Goal: Task Accomplishment & Management: Manage account settings

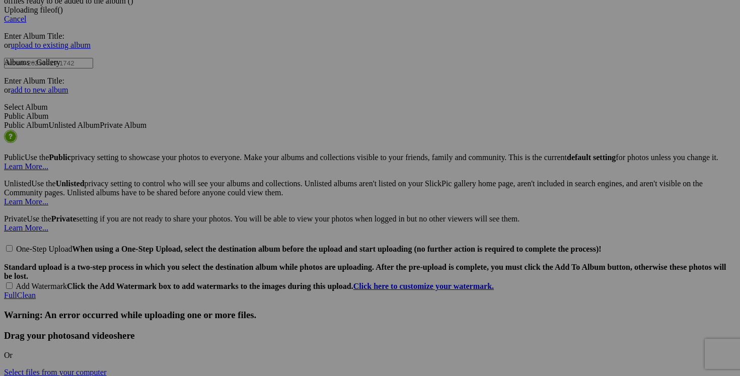
scroll to position [2155, 0]
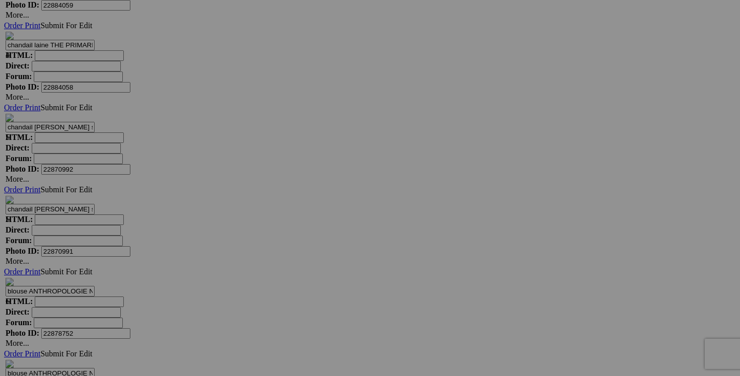
scroll to position [5984, 0]
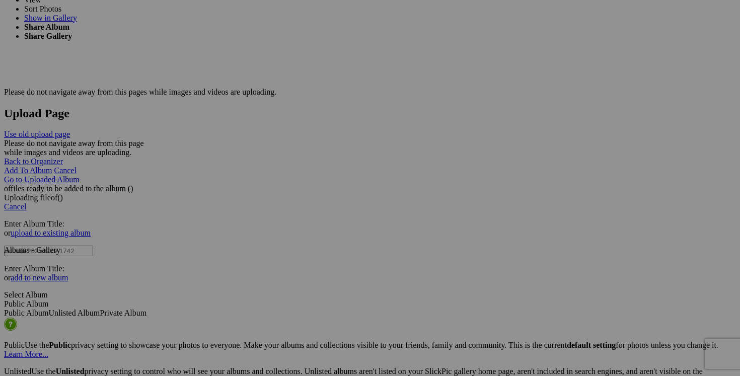
scroll to position [1919, 0]
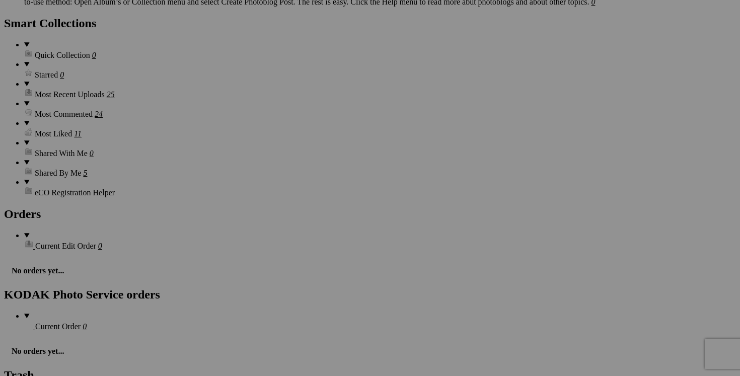
scroll to position [1406, 0]
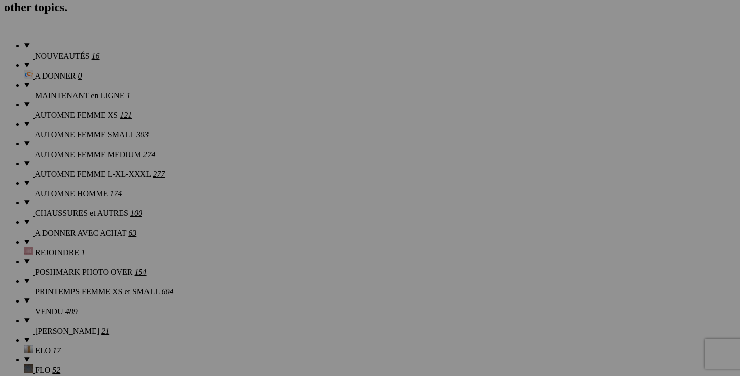
scroll to position [680, 0]
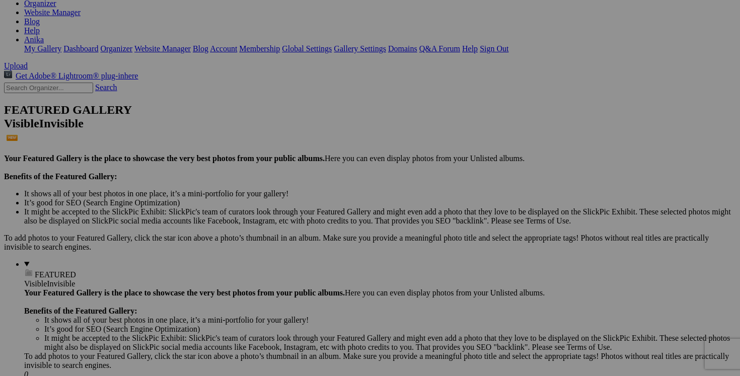
scroll to position [0, 0]
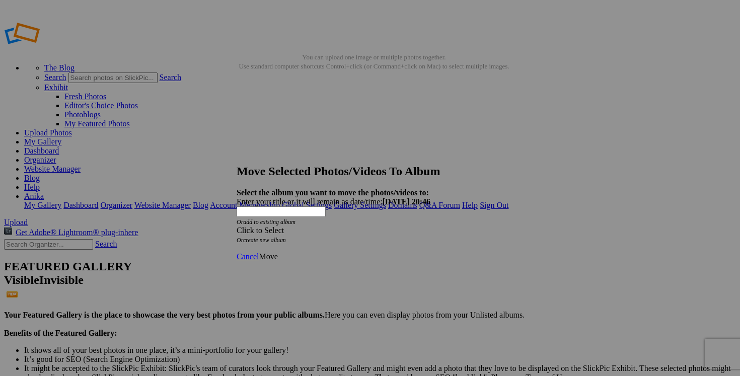
click at [237, 226] on span at bounding box center [237, 230] width 0 height 9
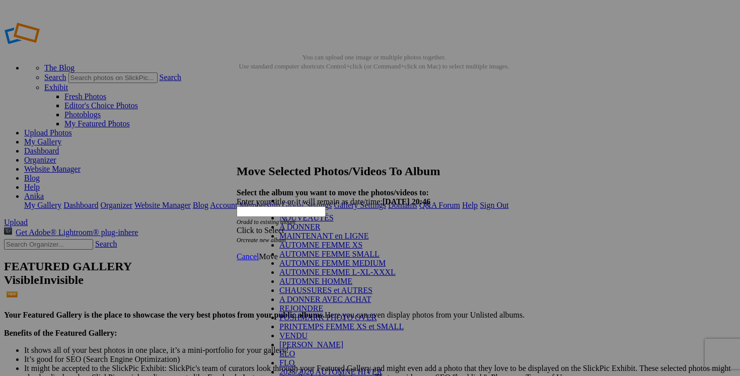
scroll to position [159, 0]
click at [296, 331] on link "VENDU" at bounding box center [293, 335] width 28 height 9
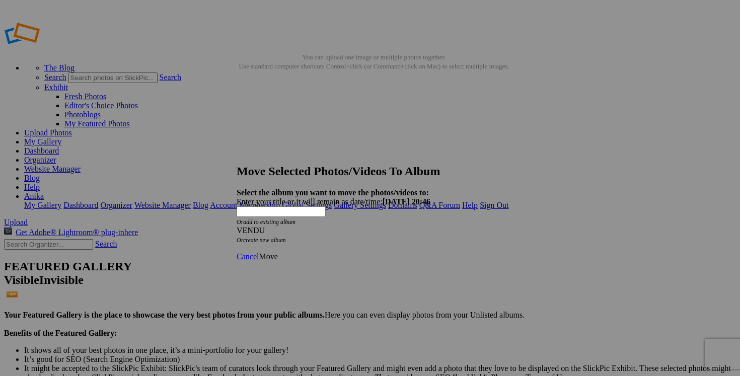
click at [277, 252] on span "Move" at bounding box center [268, 256] width 19 height 9
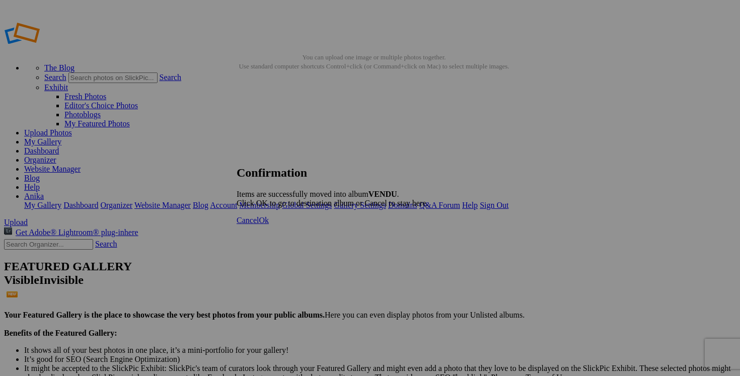
click at [259, 224] on link "Cancel" at bounding box center [248, 220] width 22 height 9
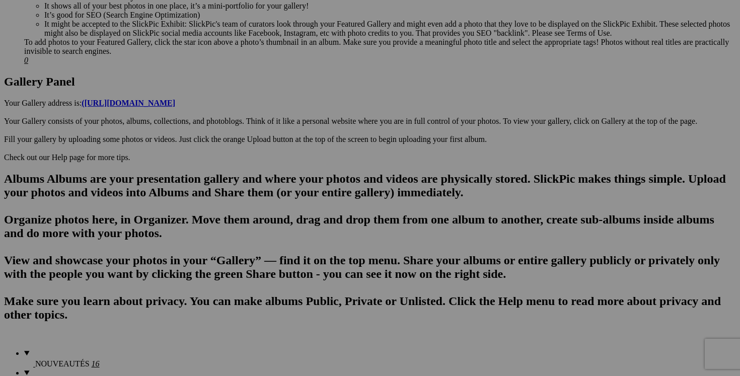
scroll to position [473, 0]
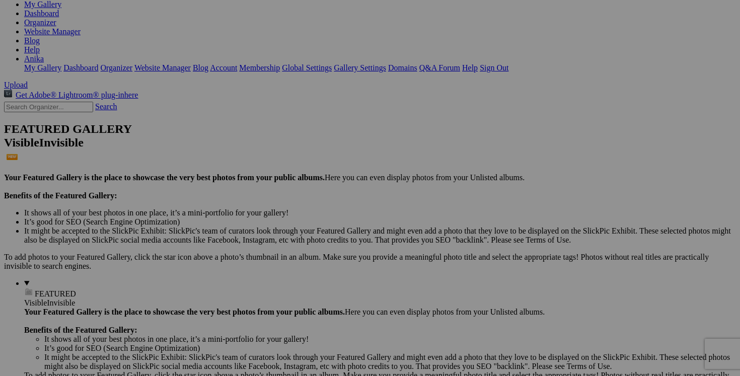
scroll to position [0, 0]
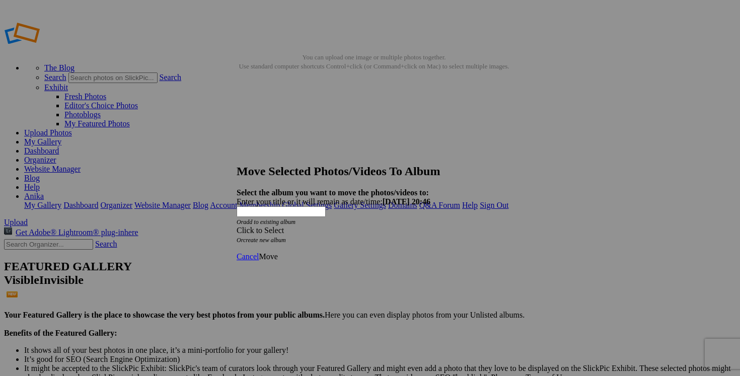
click at [237, 226] on span at bounding box center [237, 230] width 0 height 9
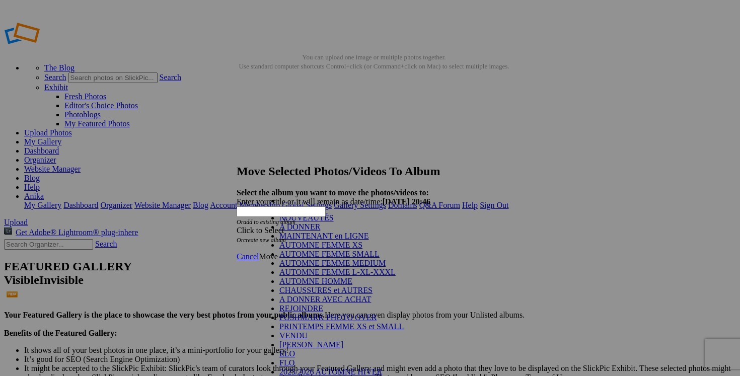
scroll to position [100, 0]
click at [308, 331] on link "VENDU" at bounding box center [293, 335] width 28 height 9
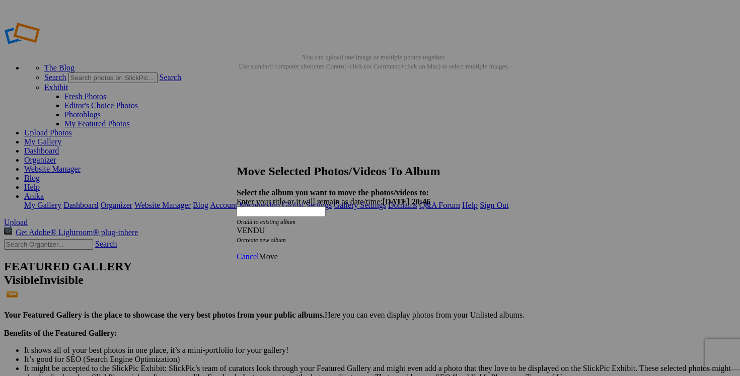
click at [277, 252] on span "Move" at bounding box center [268, 256] width 19 height 9
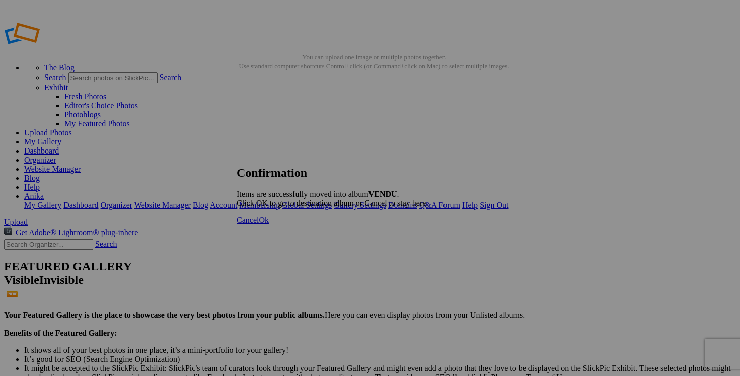
click at [259, 224] on link "Cancel" at bounding box center [248, 220] width 22 height 9
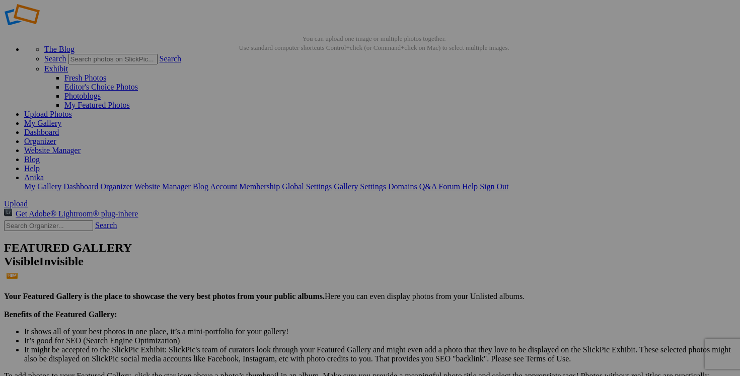
scroll to position [187, 0]
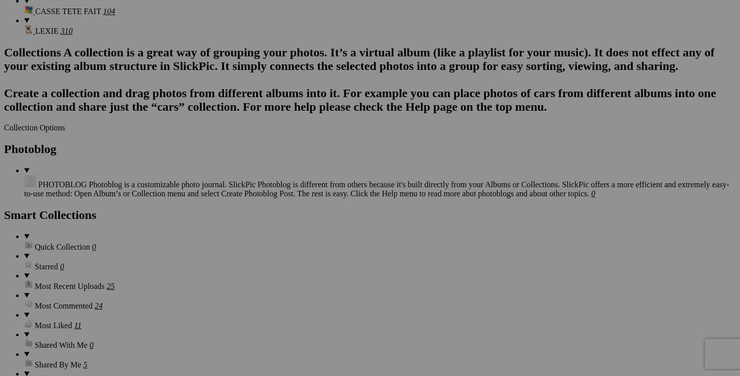
scroll to position [1227, 0]
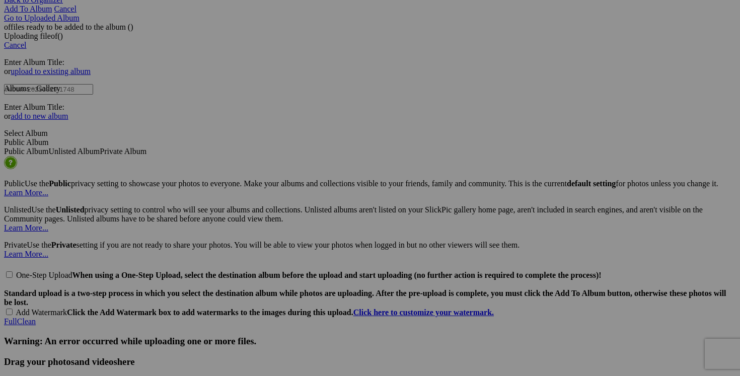
scroll to position [2181, 0]
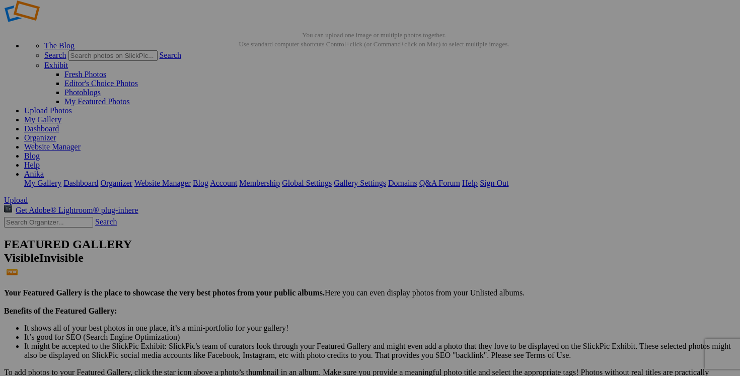
scroll to position [0, 0]
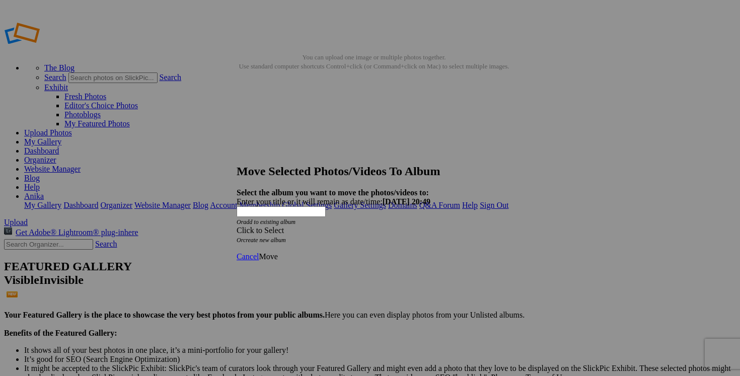
click at [427, 226] on div "Click to Select" at bounding box center [370, 230] width 267 height 9
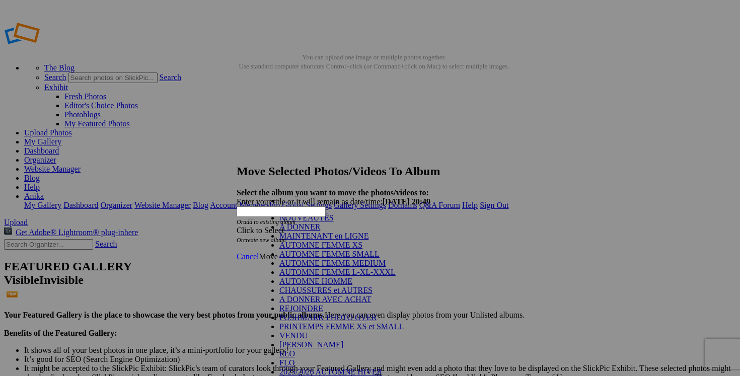
scroll to position [144, 0]
click at [296, 331] on link "VENDU" at bounding box center [293, 335] width 28 height 9
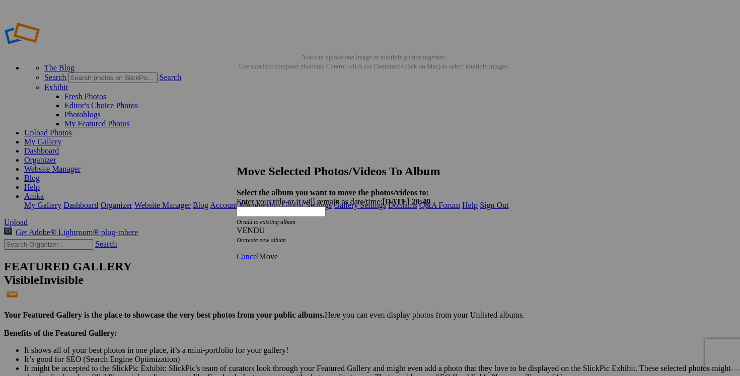
click at [277, 252] on span "Move" at bounding box center [268, 256] width 19 height 9
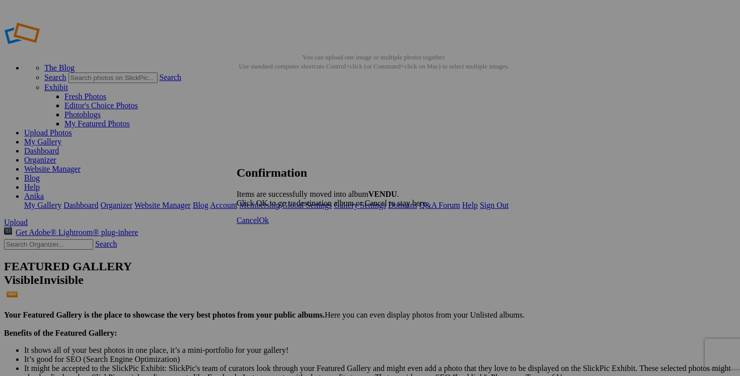
click at [259, 224] on span "Cancel" at bounding box center [248, 220] width 22 height 9
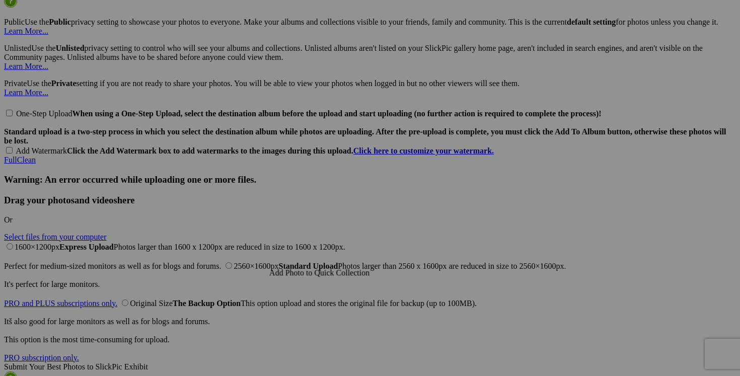
scroll to position [2282, 0]
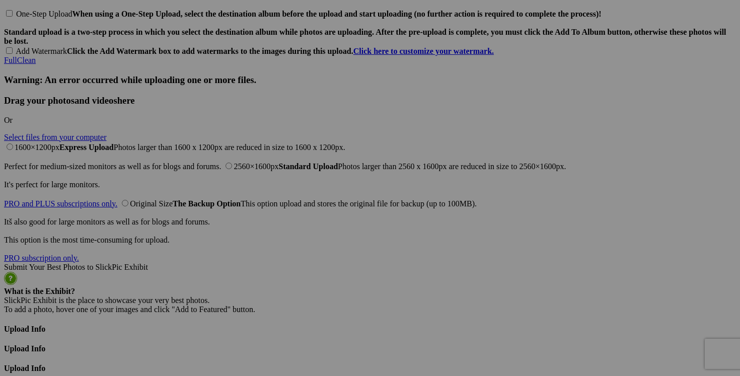
scroll to position [2427, 0]
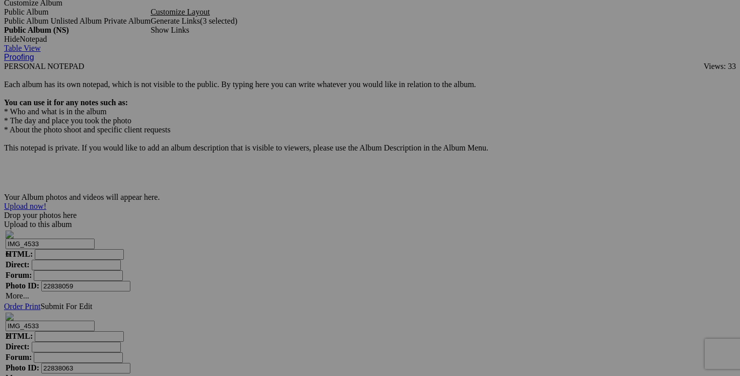
scroll to position [3096, 0]
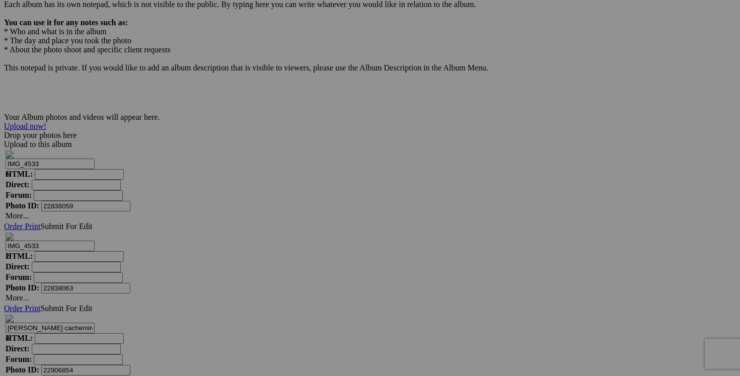
scroll to position [3195, 0]
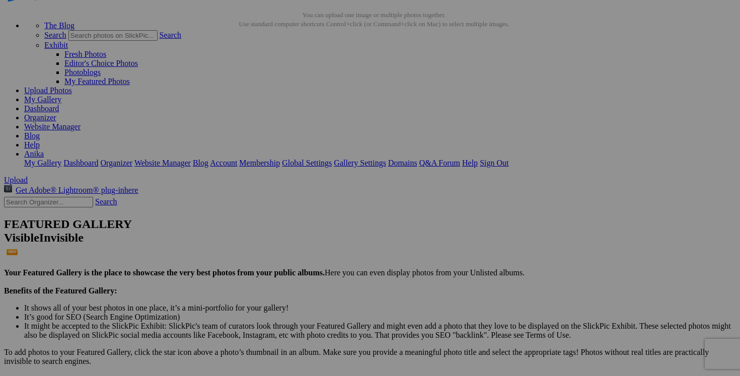
scroll to position [0, 0]
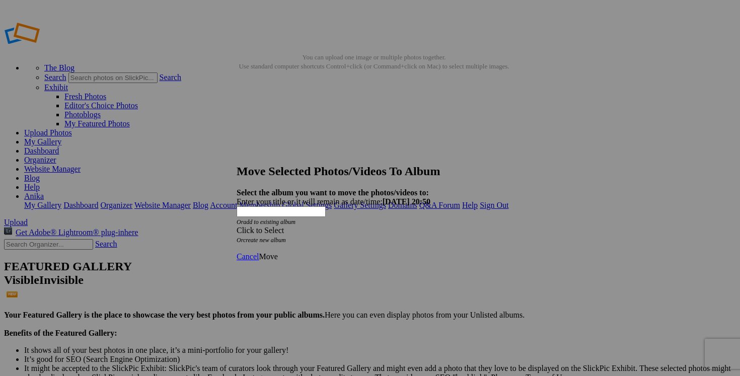
click at [237, 226] on span at bounding box center [237, 230] width 0 height 9
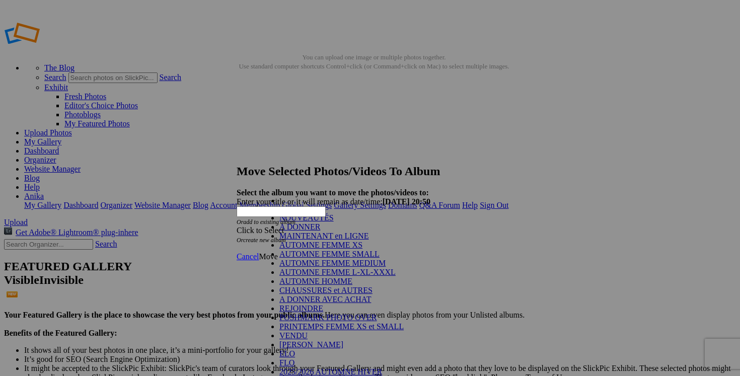
scroll to position [134, 0]
click at [298, 331] on link "VENDU" at bounding box center [293, 335] width 28 height 9
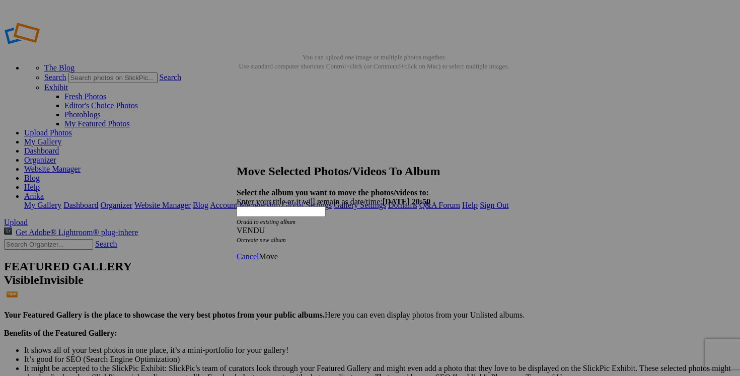
click at [277, 252] on span "Move" at bounding box center [268, 256] width 19 height 9
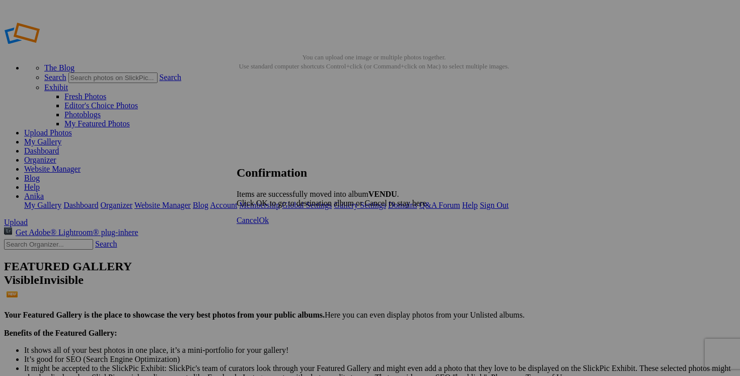
click at [259, 224] on link "Cancel" at bounding box center [248, 220] width 22 height 9
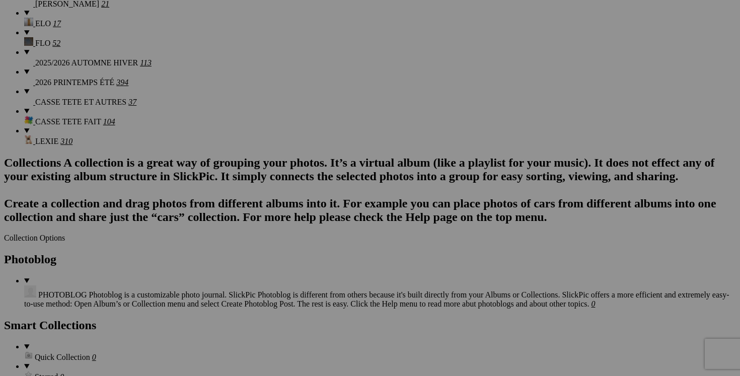
scroll to position [1075, 0]
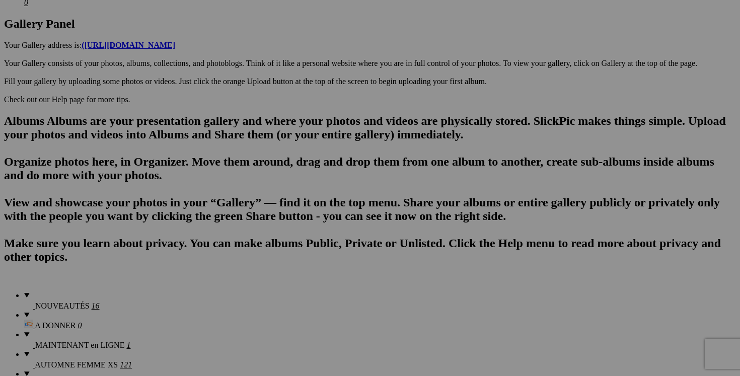
scroll to position [526, 0]
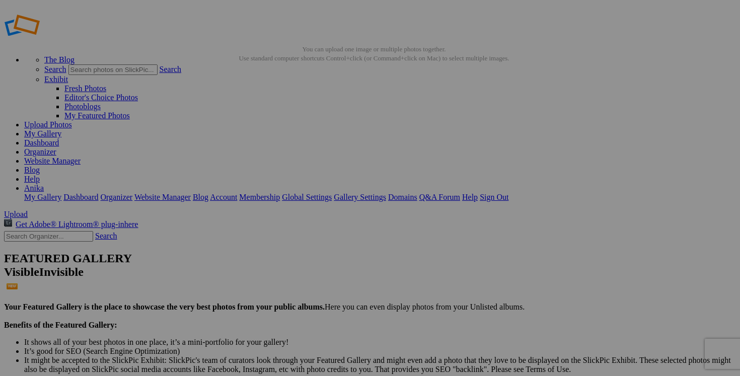
scroll to position [0, 0]
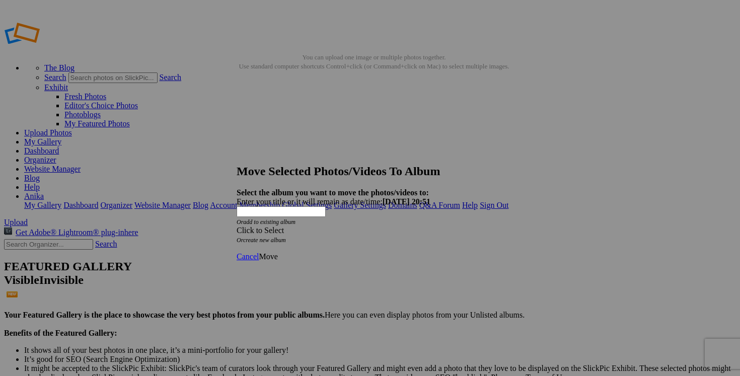
click at [427, 226] on div "Click to Select" at bounding box center [370, 230] width 267 height 9
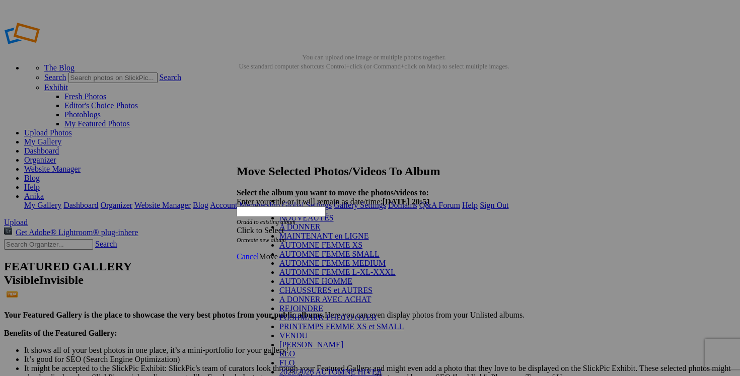
scroll to position [150, 0]
click at [297, 331] on link "VENDU" at bounding box center [293, 335] width 28 height 9
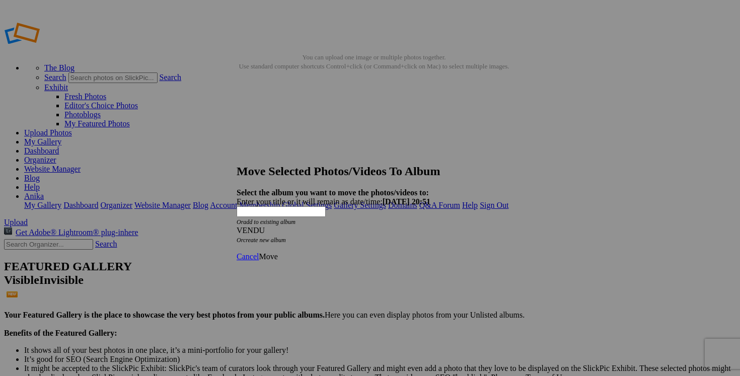
click at [277, 252] on span "Move" at bounding box center [268, 256] width 19 height 9
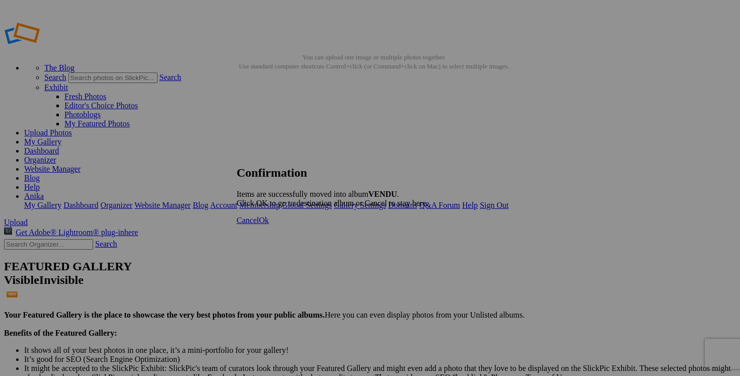
click at [259, 224] on link "Cancel" at bounding box center [248, 220] width 22 height 9
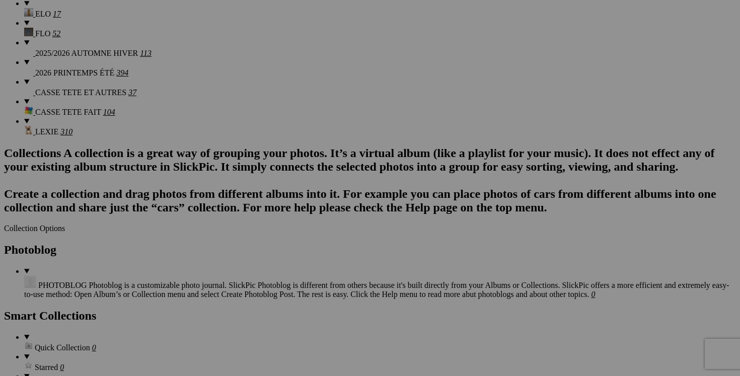
scroll to position [1116, 0]
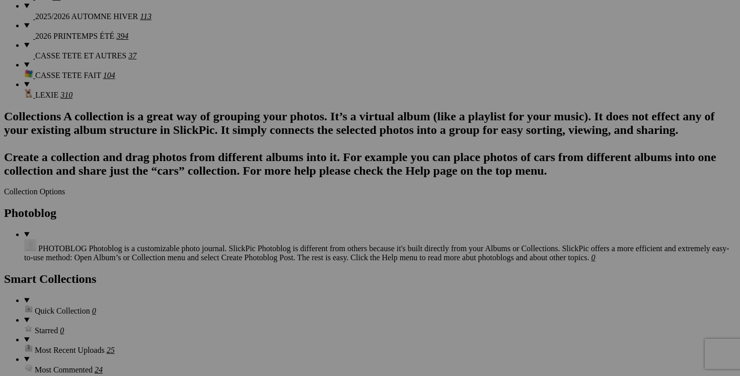
scroll to position [1155, 0]
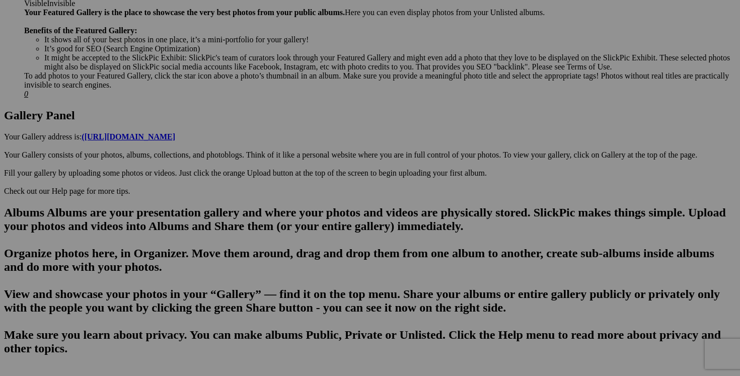
scroll to position [432, 0]
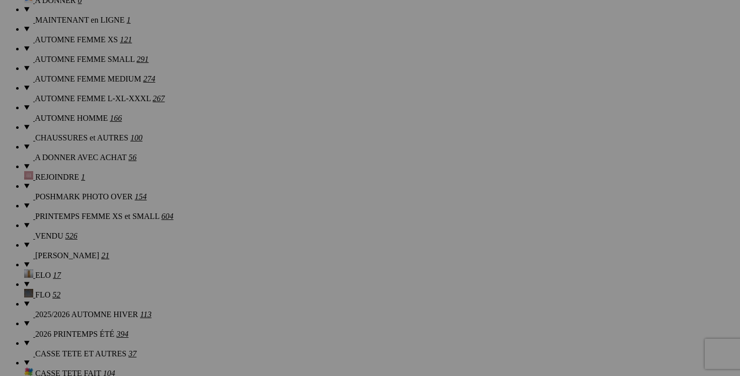
scroll to position [868, 0]
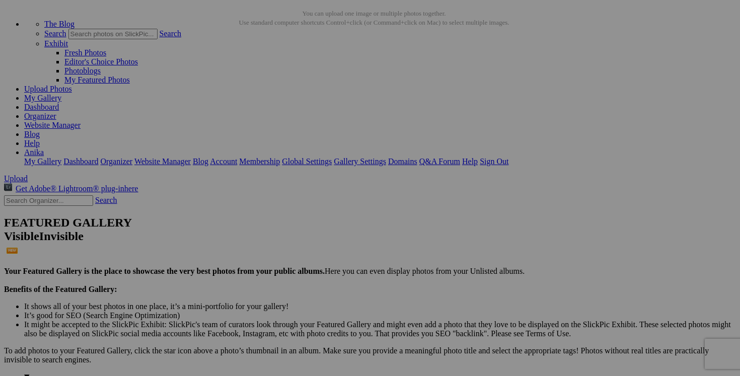
scroll to position [0, 0]
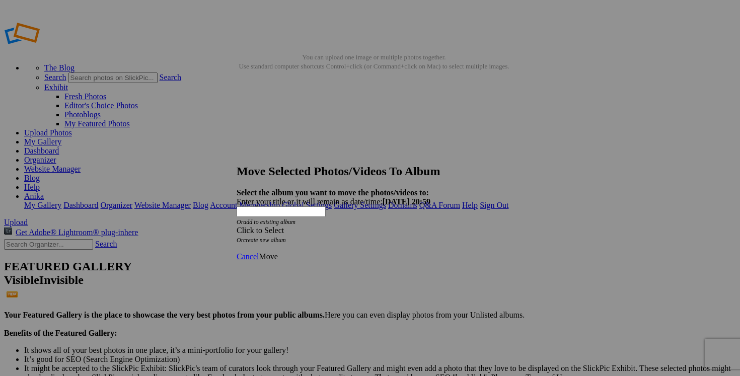
click at [237, 226] on span at bounding box center [237, 230] width 0 height 9
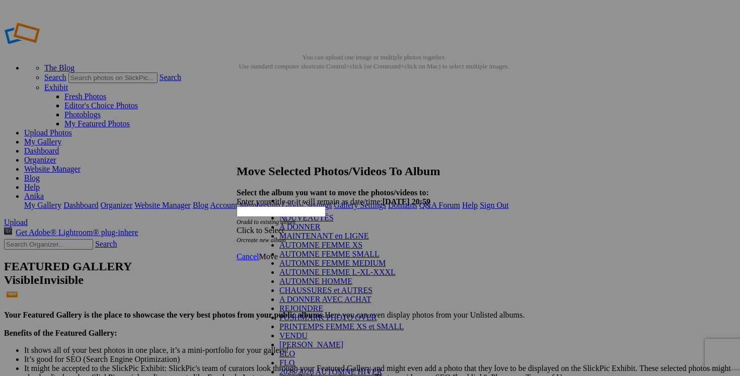
scroll to position [150, 0]
click at [308, 331] on link "VENDU" at bounding box center [293, 335] width 28 height 9
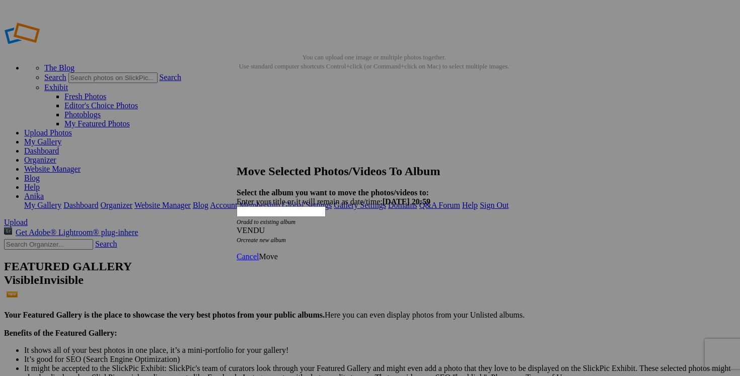
click at [277, 252] on span "Move" at bounding box center [268, 256] width 19 height 9
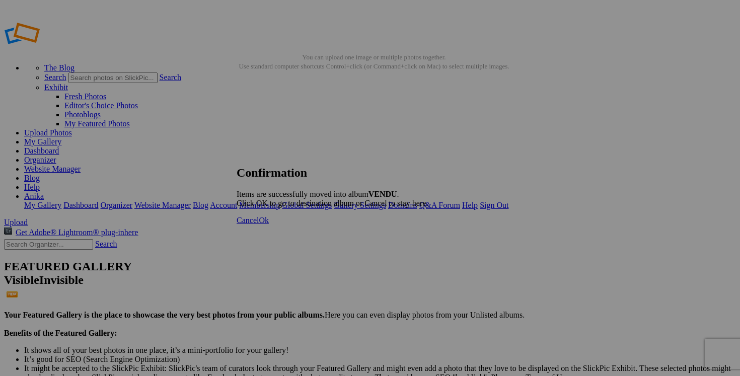
click at [259, 224] on link "Cancel" at bounding box center [248, 220] width 22 height 9
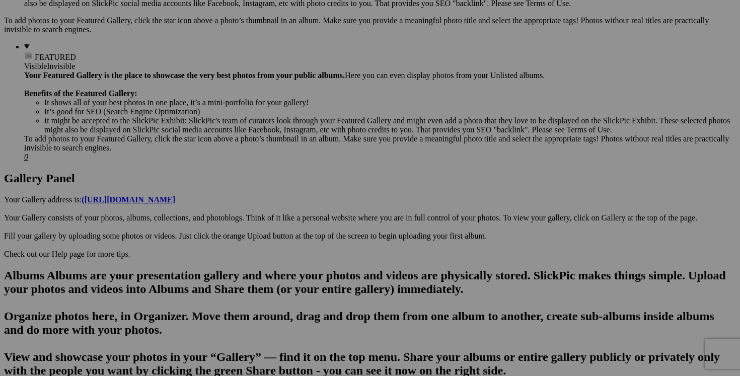
scroll to position [357, 0]
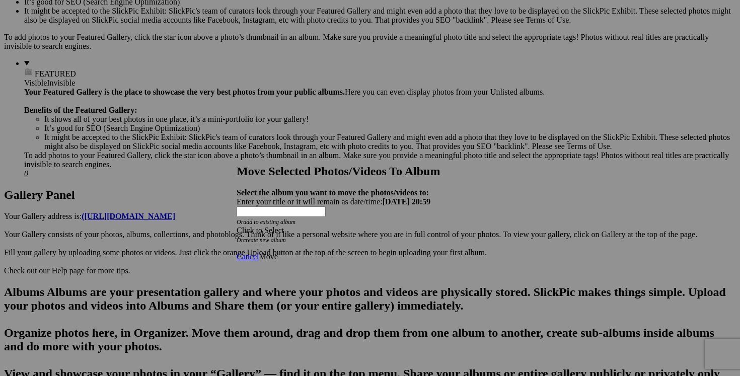
click at [237, 226] on span at bounding box center [237, 230] width 0 height 9
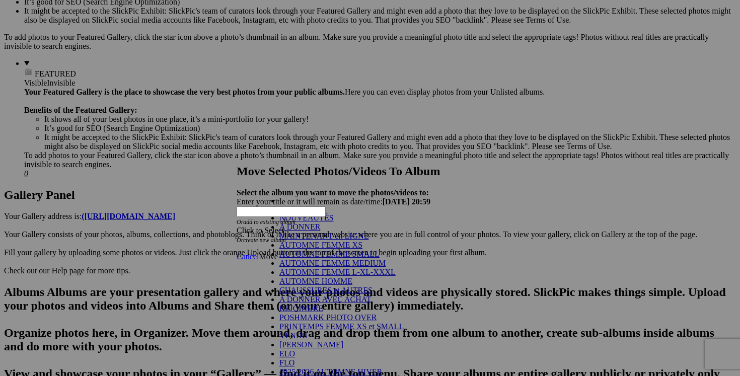
scroll to position [155, 0]
click at [308, 331] on link "VENDU" at bounding box center [293, 335] width 28 height 9
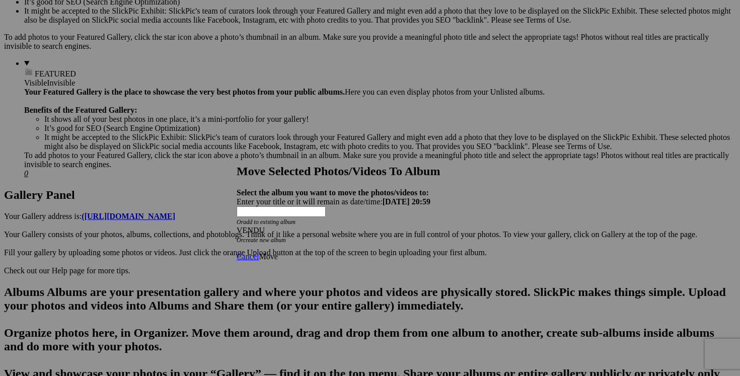
click at [277, 252] on span "Move" at bounding box center [268, 256] width 19 height 9
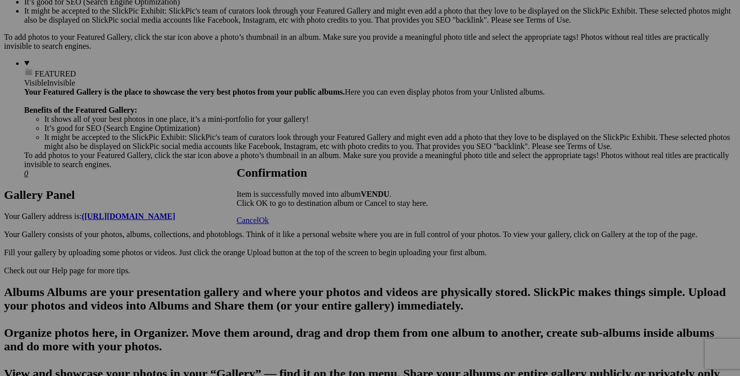
click at [259, 224] on span "Cancel" at bounding box center [248, 220] width 22 height 9
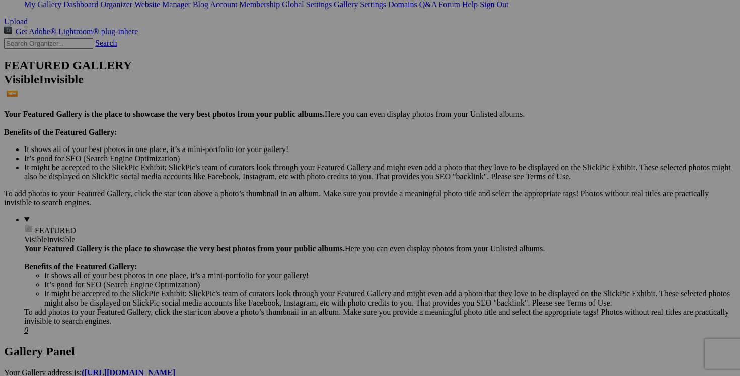
scroll to position [197, 0]
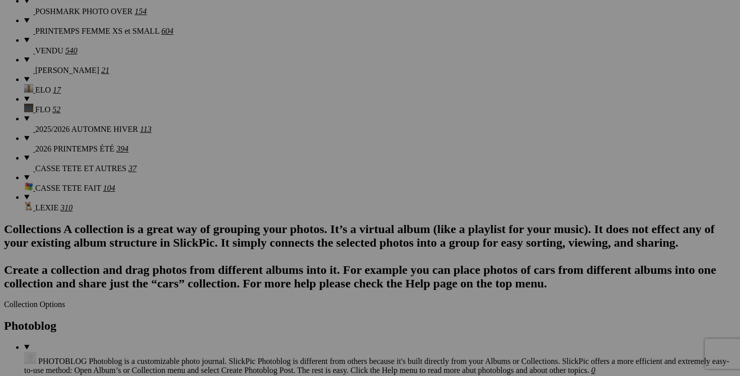
scroll to position [1055, 0]
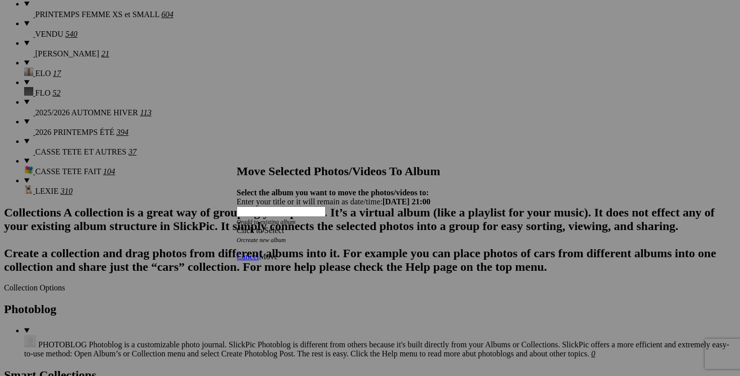
click at [237, 226] on span at bounding box center [237, 230] width 0 height 9
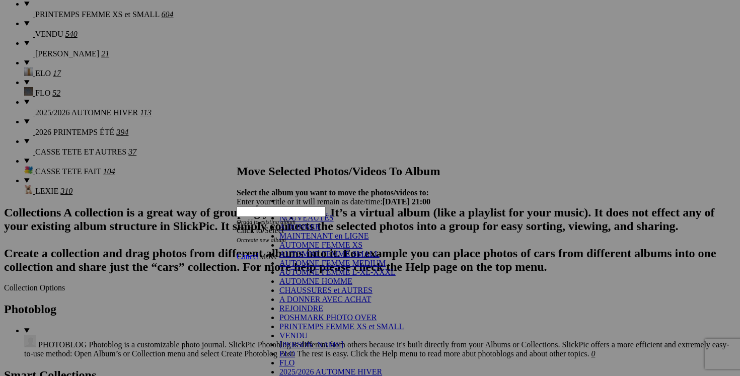
scroll to position [140, 0]
click at [303, 331] on link "VENDU" at bounding box center [293, 335] width 28 height 9
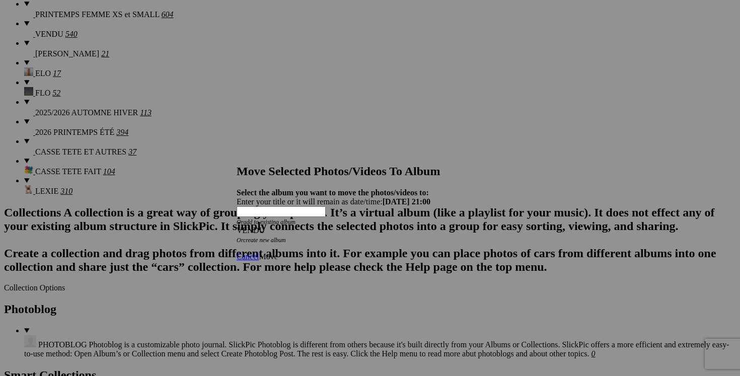
click at [277, 252] on link "Move" at bounding box center [268, 256] width 19 height 9
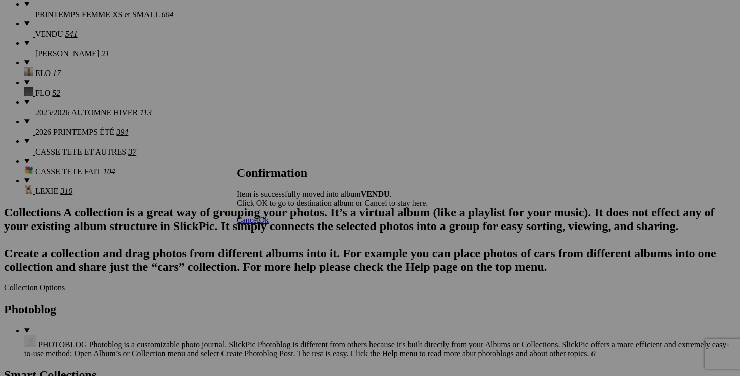
click at [259, 224] on span "Cancel" at bounding box center [248, 220] width 22 height 9
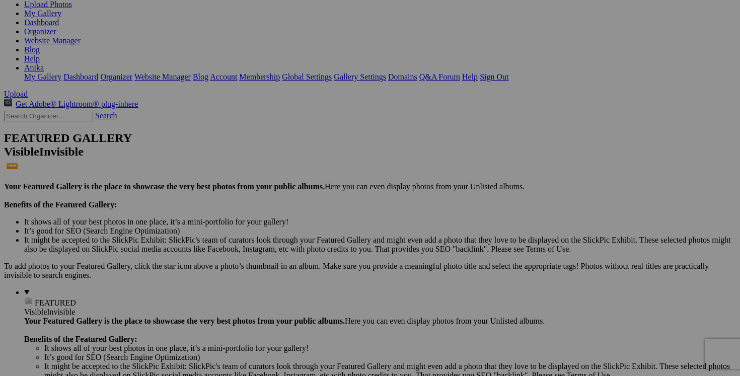
scroll to position [118, 0]
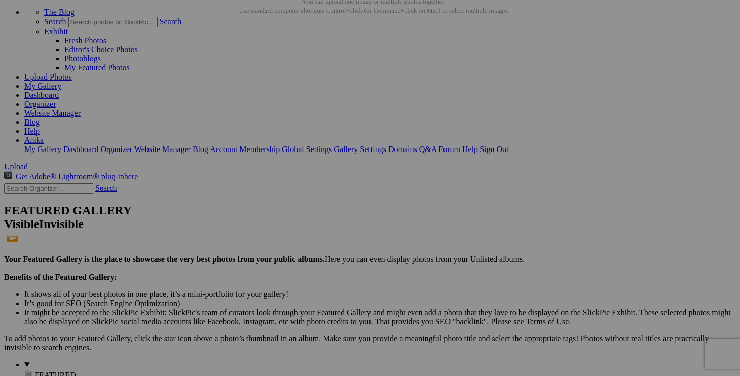
scroll to position [33, 0]
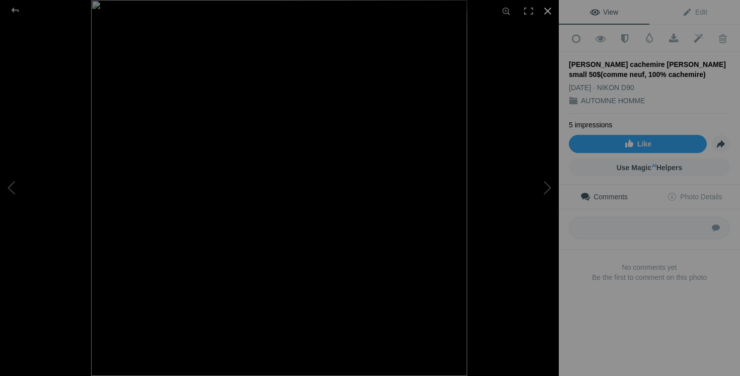
click at [546, 10] on div at bounding box center [548, 11] width 22 height 22
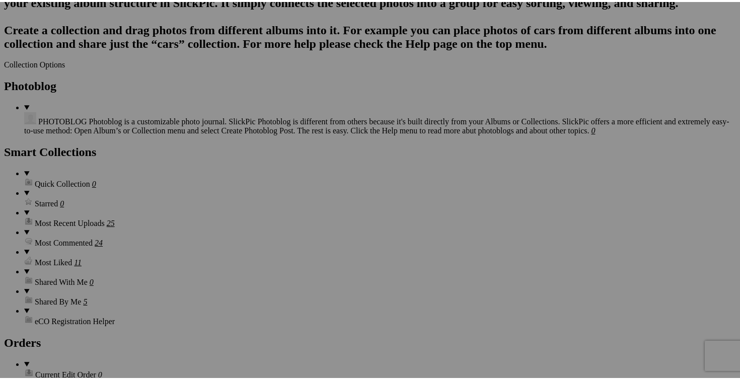
scroll to position [1229, 0]
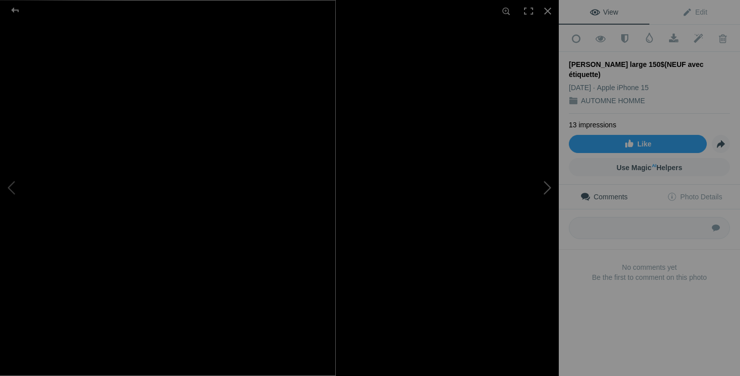
click at [536, 211] on button at bounding box center [520, 187] width 75 height 135
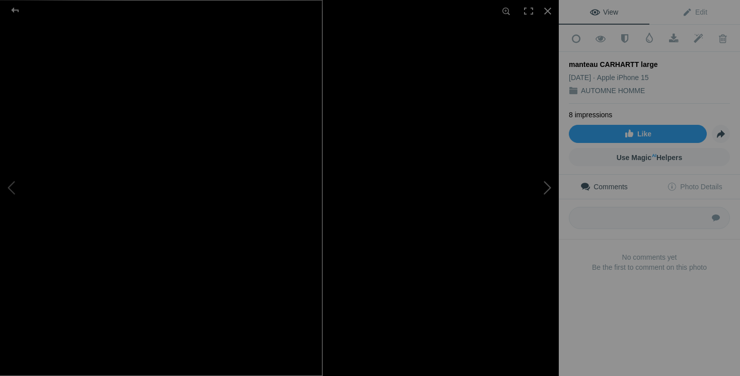
click at [550, 181] on button at bounding box center [520, 187] width 75 height 135
click at [551, 185] on button at bounding box center [520, 187] width 75 height 135
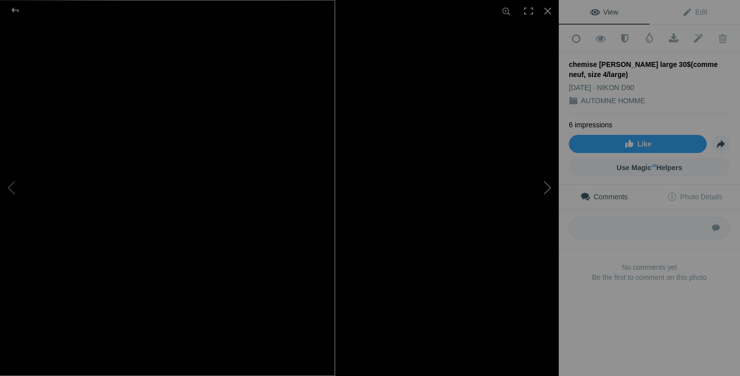
click at [525, 217] on button at bounding box center [520, 187] width 75 height 135
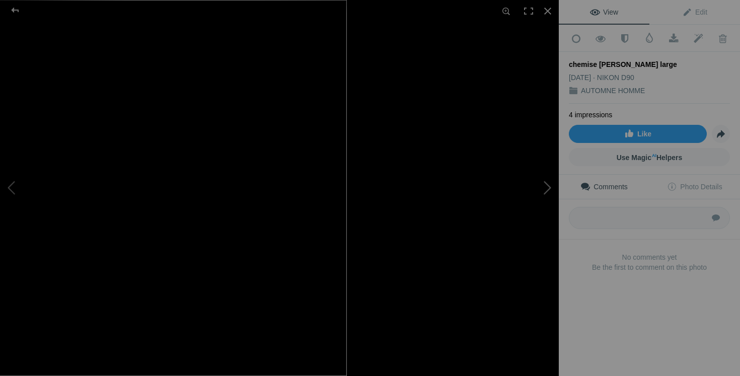
click at [542, 202] on button at bounding box center [520, 187] width 75 height 135
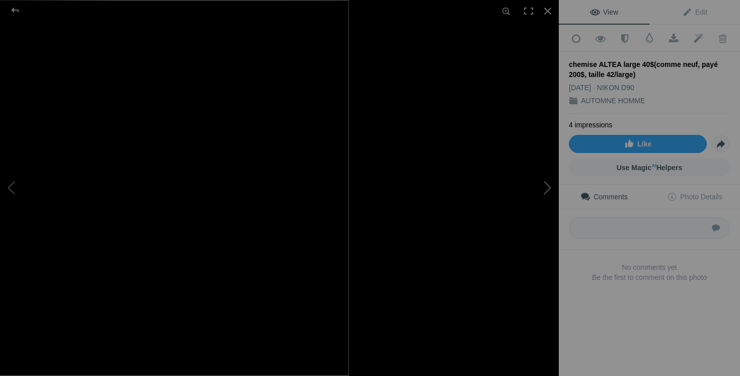
click at [548, 185] on button at bounding box center [520, 187] width 75 height 135
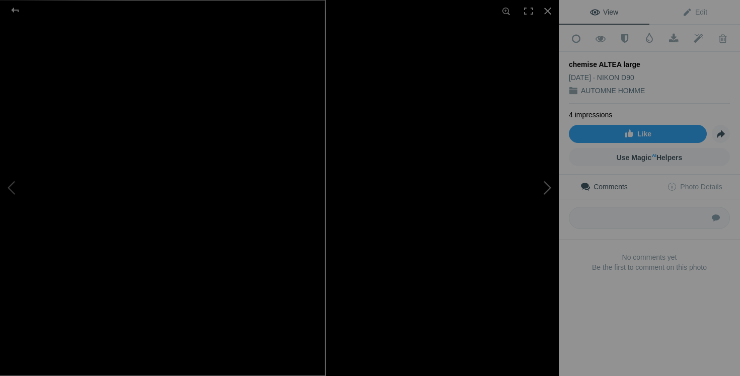
click at [513, 200] on button at bounding box center [520, 187] width 75 height 135
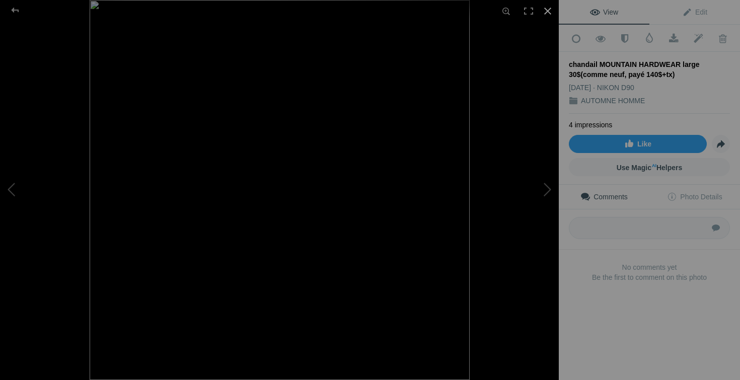
click at [549, 10] on div at bounding box center [548, 11] width 22 height 22
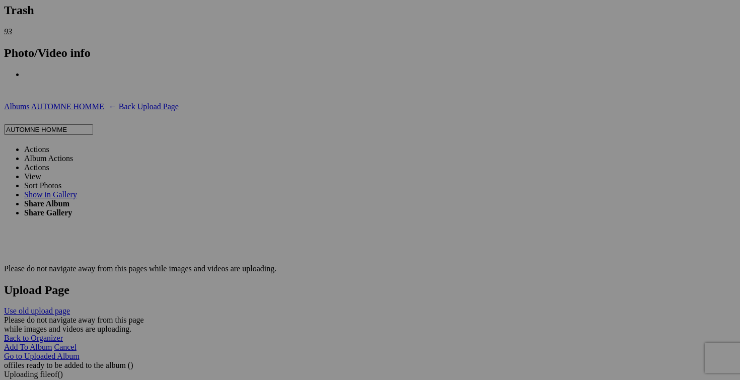
scroll to position [0, 150]
drag, startPoint x: 244, startPoint y: 228, endPoint x: 327, endPoint y: 226, distance: 83.6
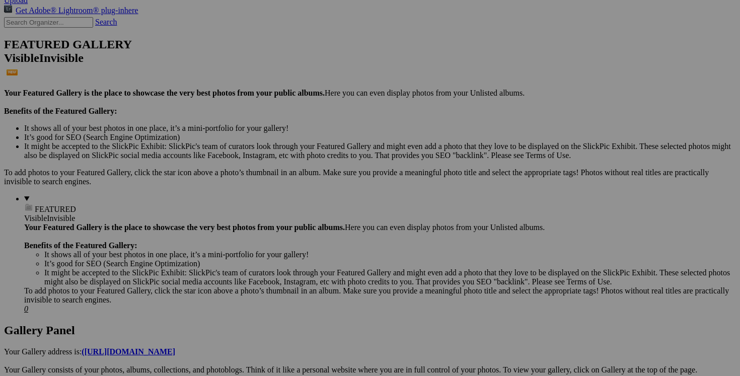
scroll to position [255, 0]
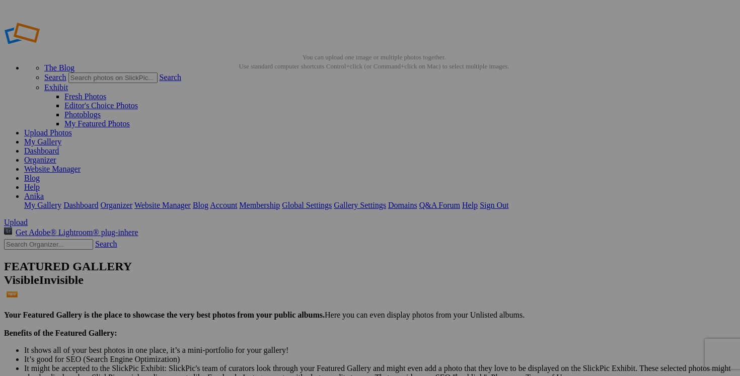
scroll to position [9, 0]
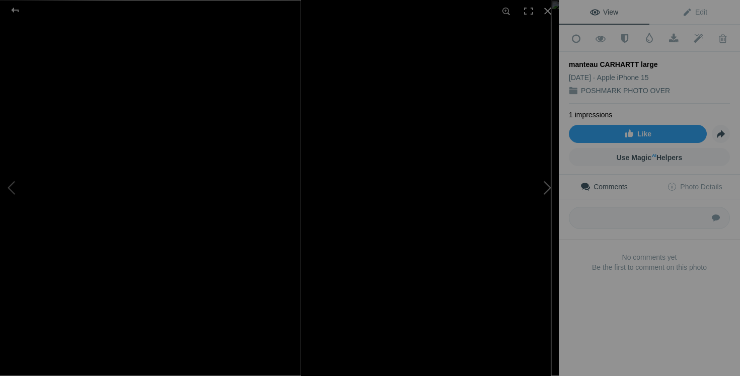
click at [514, 188] on button at bounding box center [520, 187] width 75 height 135
click at [547, 182] on button at bounding box center [520, 187] width 75 height 135
click at [543, 201] on button at bounding box center [520, 187] width 75 height 135
click at [530, 218] on button at bounding box center [520, 187] width 75 height 135
click at [544, 187] on button at bounding box center [520, 187] width 75 height 135
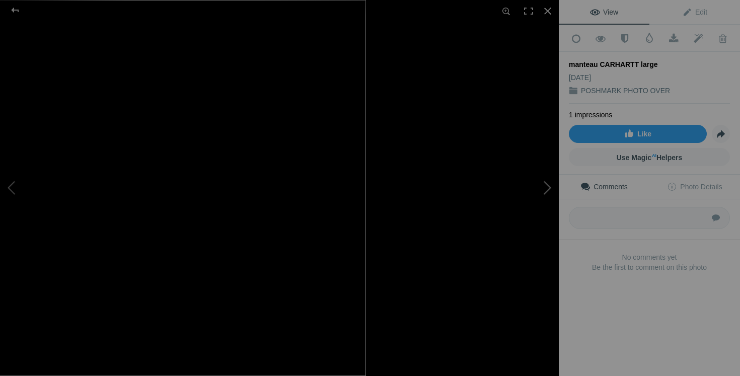
click at [550, 197] on button at bounding box center [520, 187] width 75 height 135
click at [549, 9] on div at bounding box center [548, 11] width 22 height 22
